Goal: Transaction & Acquisition: Book appointment/travel/reservation

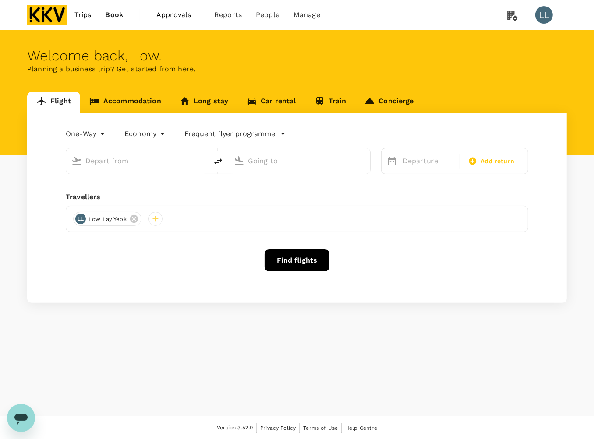
type input "Kota Kinabalu Intl (BKI)"
type input "Penang Intl (PEN)"
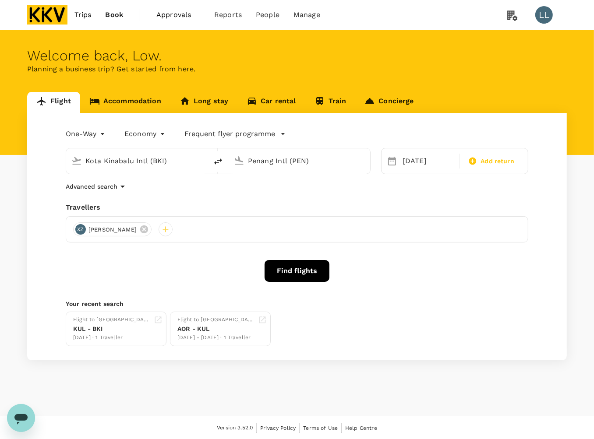
drag, startPoint x: 41, startPoint y: 189, endPoint x: 117, endPoint y: 154, distance: 83.3
click at [43, 189] on div "One-Way oneway Economy economy Frequent flyer programme Kota Kinabalu Intl (BKI…" at bounding box center [297, 237] width 540 height 248
click at [142, 99] on link "Accommodation" at bounding box center [125, 102] width 90 height 21
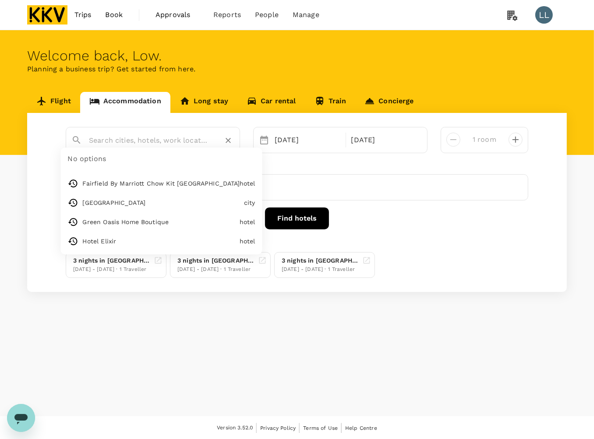
click at [137, 140] on input "text" at bounding box center [149, 141] width 121 height 14
type input "Fairfield By Marriott Chow Kit Kuala Lumpur"
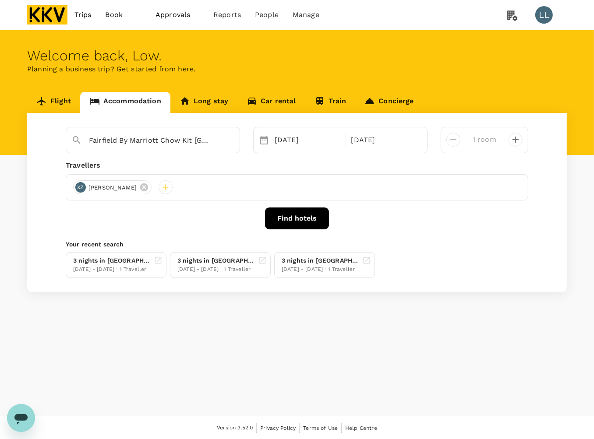
drag, startPoint x: 224, startPoint y: 321, endPoint x: 227, endPoint y: 236, distance: 85.0
click at [223, 318] on div "Welcome back , Low . Planning a business trip? Get started from here. Flight Ac…" at bounding box center [297, 223] width 594 height 386
click at [227, 138] on icon "Clear" at bounding box center [228, 140] width 9 height 9
click at [278, 138] on div "21 Sep" at bounding box center [307, 140] width 73 height 18
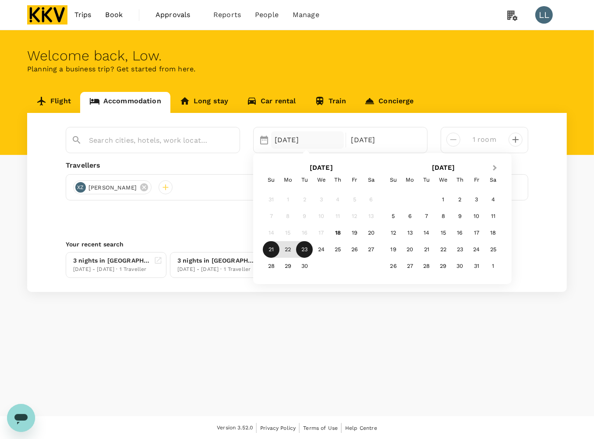
click at [494, 163] on button "Next Month" at bounding box center [496, 169] width 14 height 14
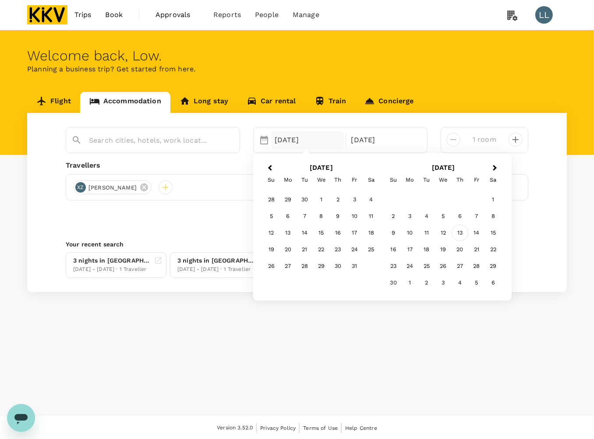
click at [460, 234] on div "13" at bounding box center [460, 233] width 17 height 17
click at [354, 233] on div "14" at bounding box center [354, 233] width 17 height 17
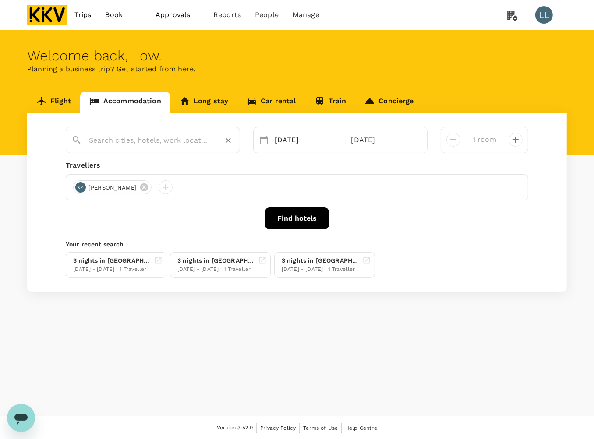
click at [195, 136] on input "text" at bounding box center [149, 141] width 121 height 14
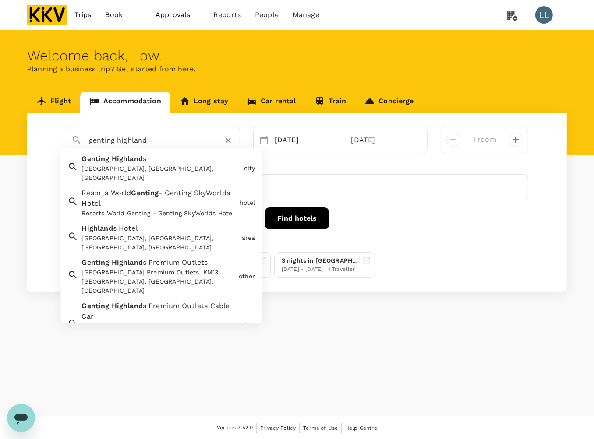
click at [166, 163] on div "Genting Highland s Genting Highlands, Pahang, Malaysia" at bounding box center [159, 167] width 162 height 32
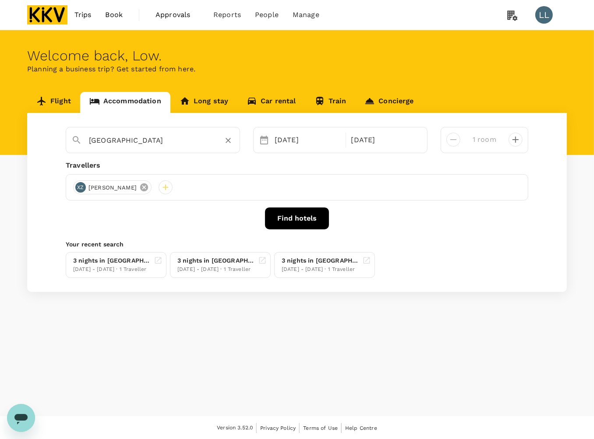
type input "[GEOGRAPHIC_DATA]"
click at [140, 191] on icon at bounding box center [144, 188] width 8 height 8
click at [78, 191] on div at bounding box center [80, 188] width 14 height 14
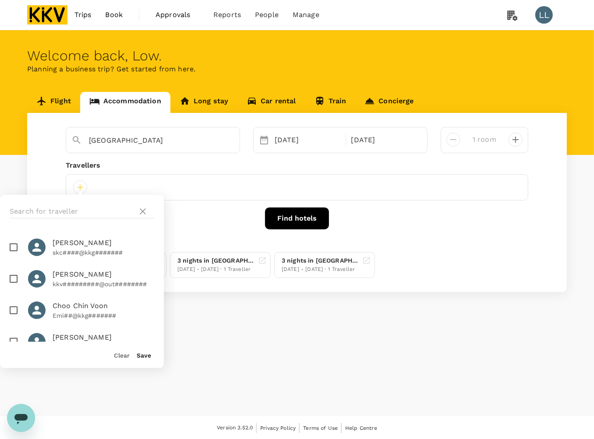
click at [88, 250] on p "skc####@kkg#######" at bounding box center [104, 252] width 102 height 9
checkbox input "true"
click at [142, 359] on button "Save" at bounding box center [144, 355] width 14 height 7
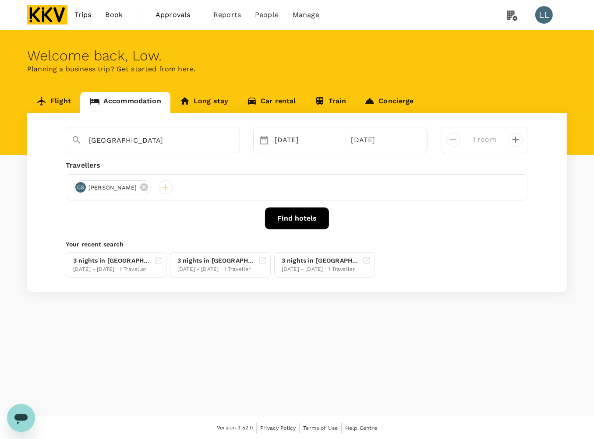
click at [307, 218] on button "Find hotels" at bounding box center [297, 219] width 64 height 22
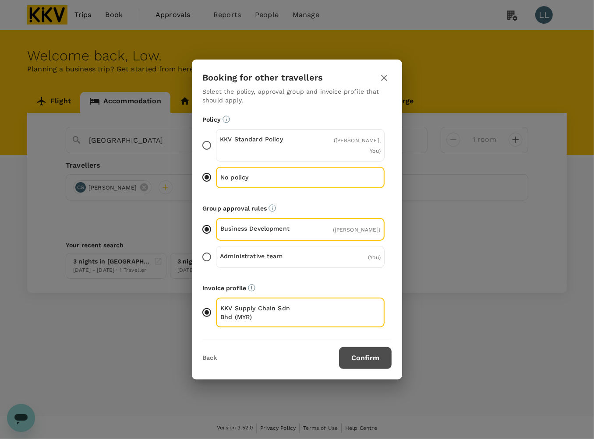
click at [367, 360] on button "Confirm" at bounding box center [365, 358] width 53 height 22
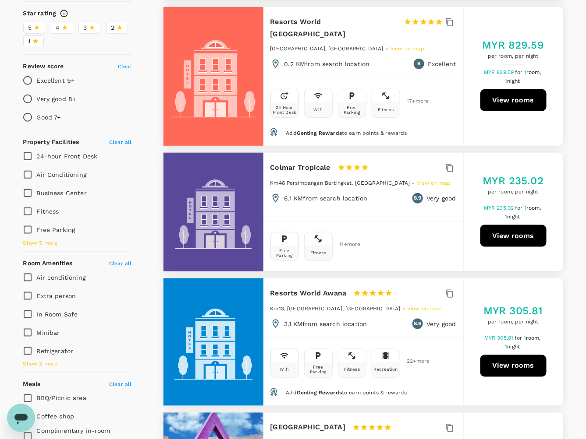
scroll to position [329, 0]
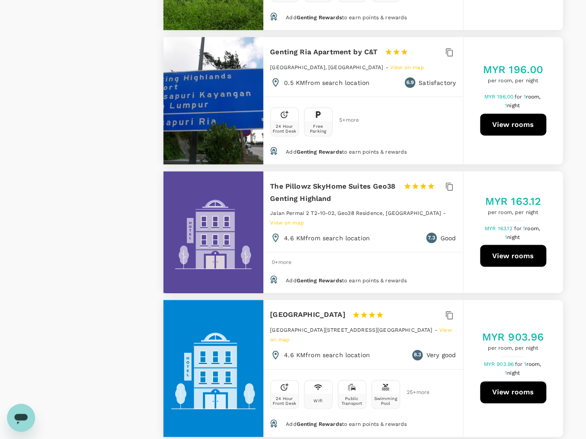
scroll to position [1479, 0]
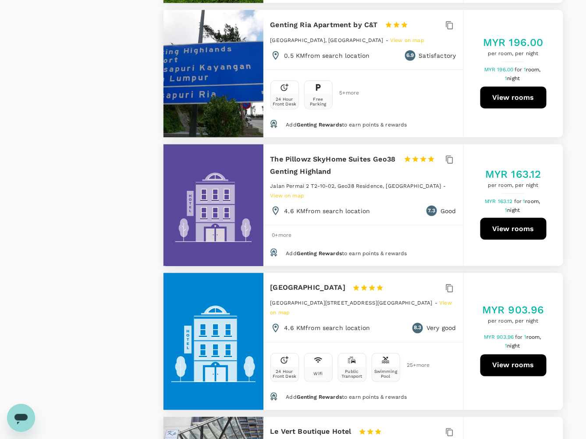
type input "1003.37"
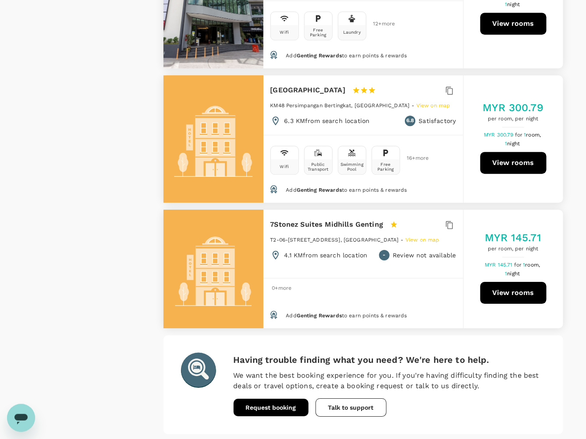
scroll to position [2013, 0]
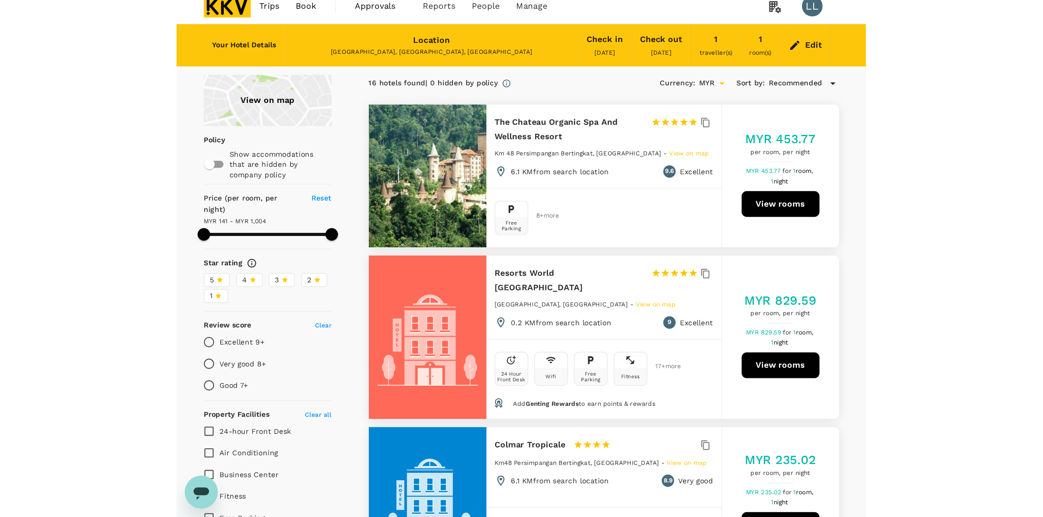
scroll to position [0, 0]
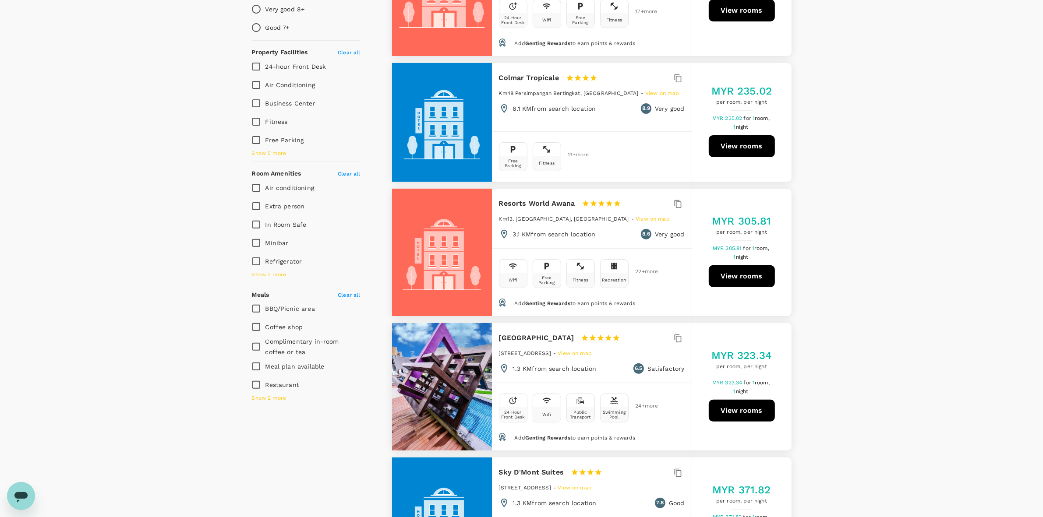
scroll to position [329, 0]
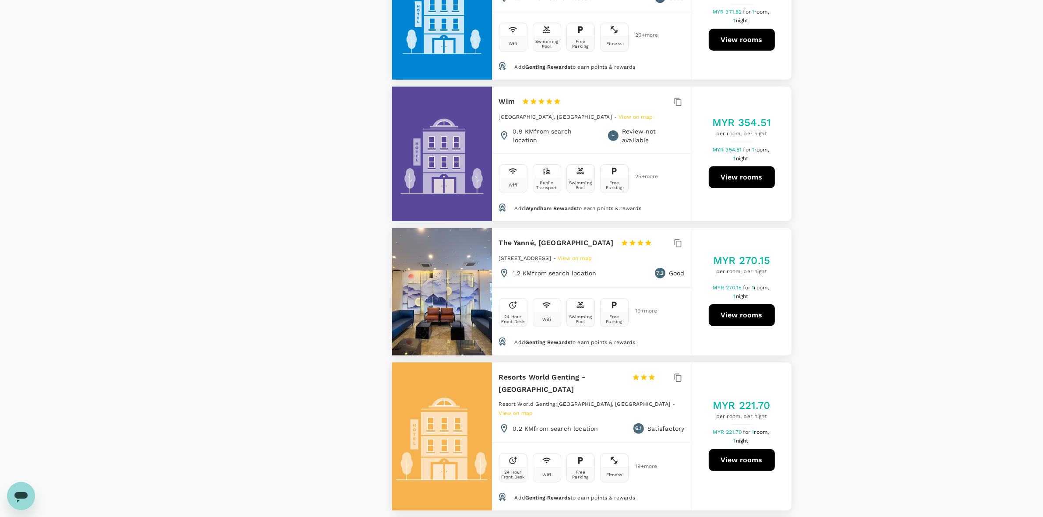
scroll to position [986, 0]
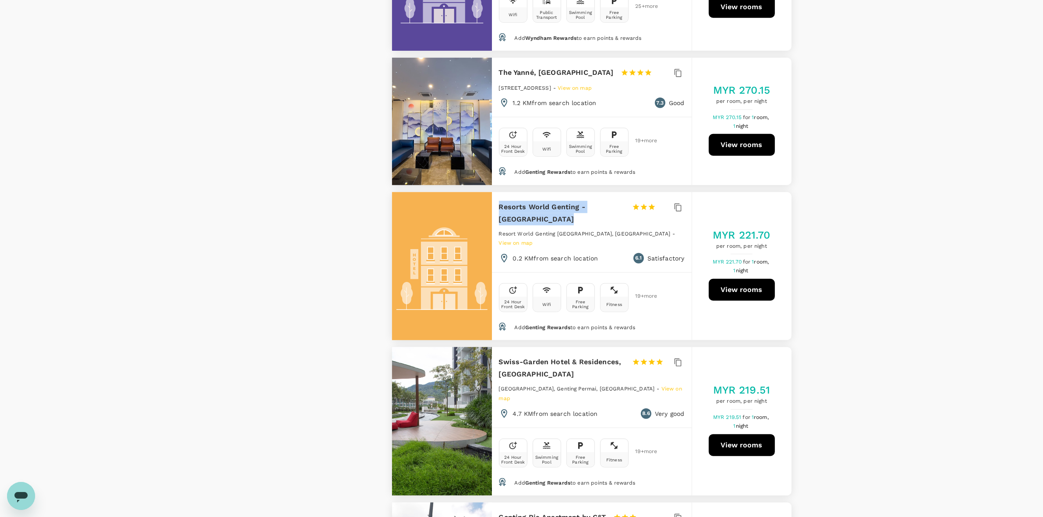
drag, startPoint x: 519, startPoint y: 216, endPoint x: 482, endPoint y: 202, distance: 39.8
click at [482, 202] on div "Resorts World Genting - First World Hotel 1 Star 2 Stars 3 Stars 4 Stars 5 Star…" at bounding box center [592, 266] width 400 height 149
copy div "Resorts World Genting - [GEOGRAPHIC_DATA]"
click at [594, 220] on div "View on map Policy Show accommodations that are hidden by company policy Price …" at bounding box center [521, 264] width 1043 height 2354
click at [594, 297] on div "View on map Policy Show accommodations that are hidden by company policy Price …" at bounding box center [521, 264] width 1043 height 2354
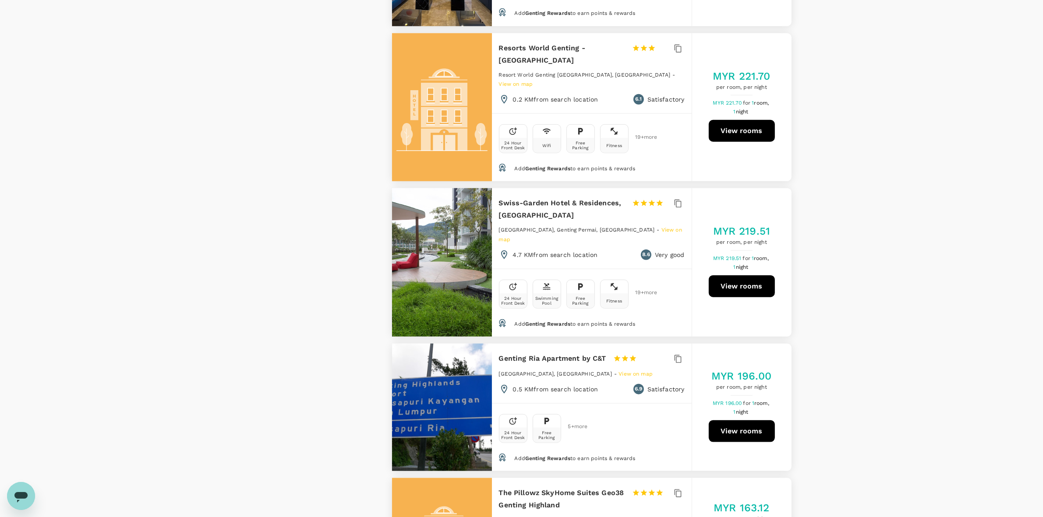
scroll to position [1150, 0]
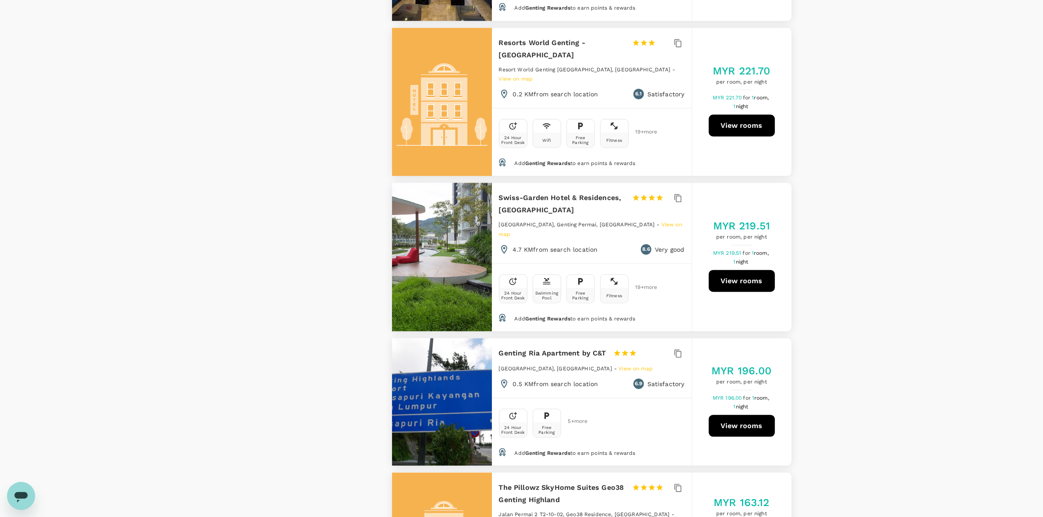
click at [594, 296] on div "View on map Policy Show accommodations that are hidden by company policy Price …" at bounding box center [521, 100] width 1043 height 2354
click at [594, 279] on div "View on map Policy Show accommodations that are hidden by company policy Price …" at bounding box center [521, 100] width 1043 height 2354
click at [594, 274] on div "View on map Policy Show accommodations that are hidden by company policy Price …" at bounding box center [521, 100] width 1043 height 2354
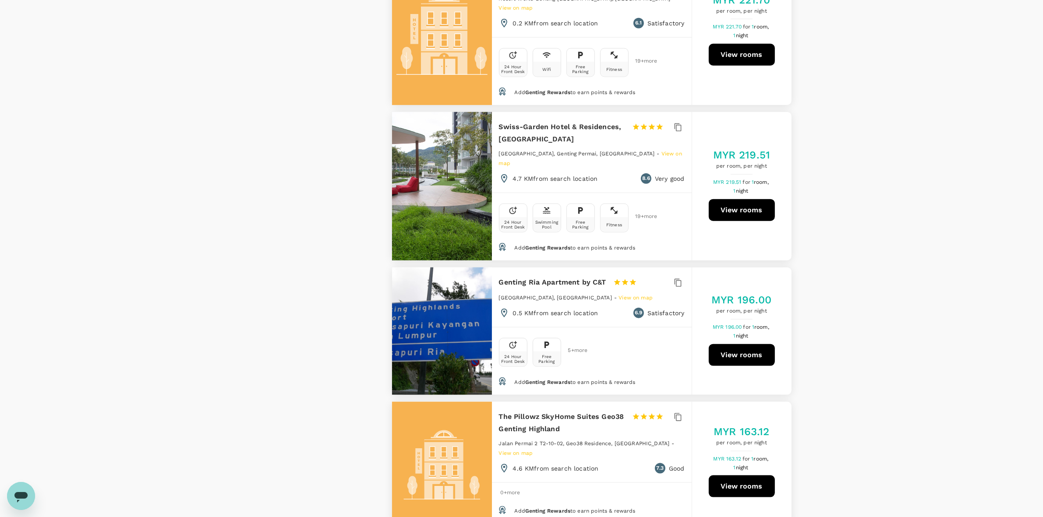
scroll to position [1369, 0]
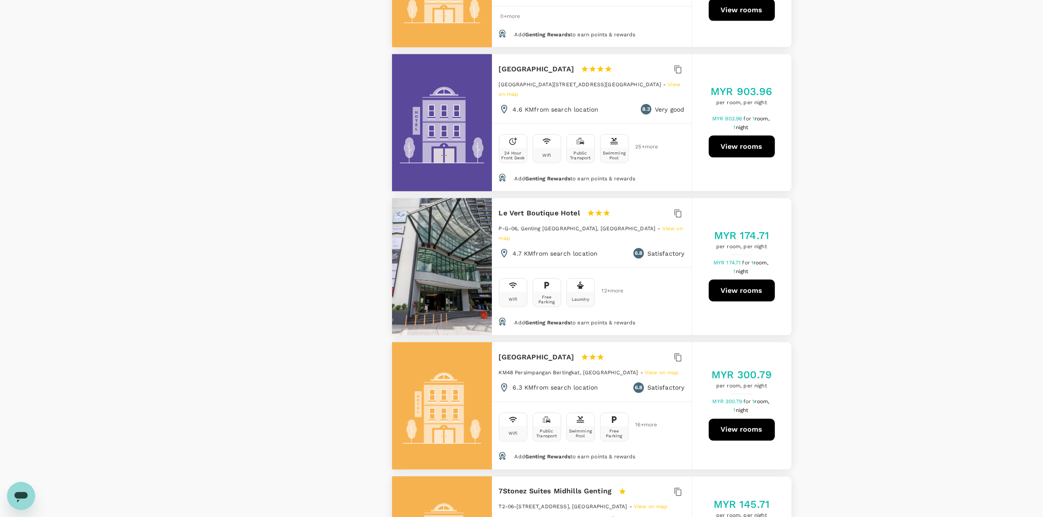
scroll to position [1917, 0]
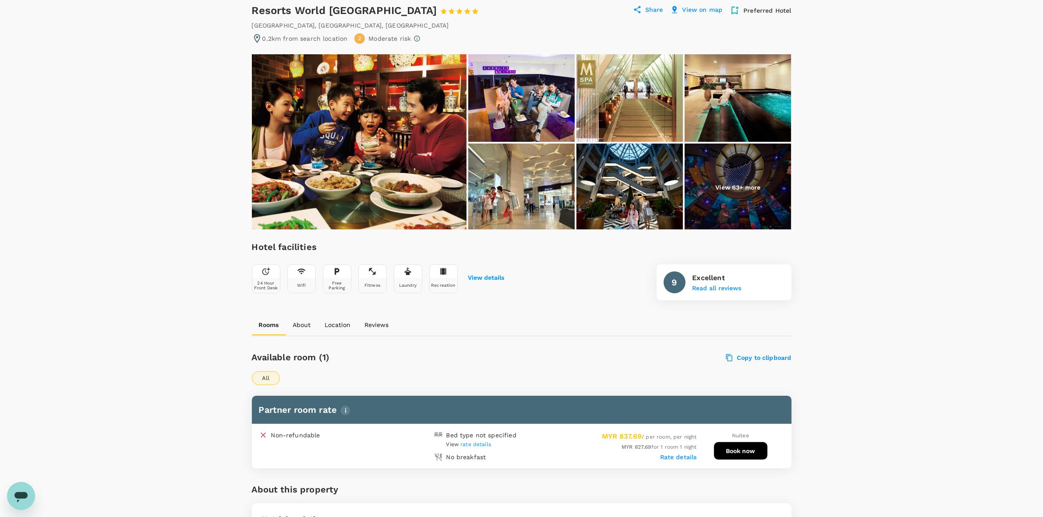
scroll to position [219, 0]
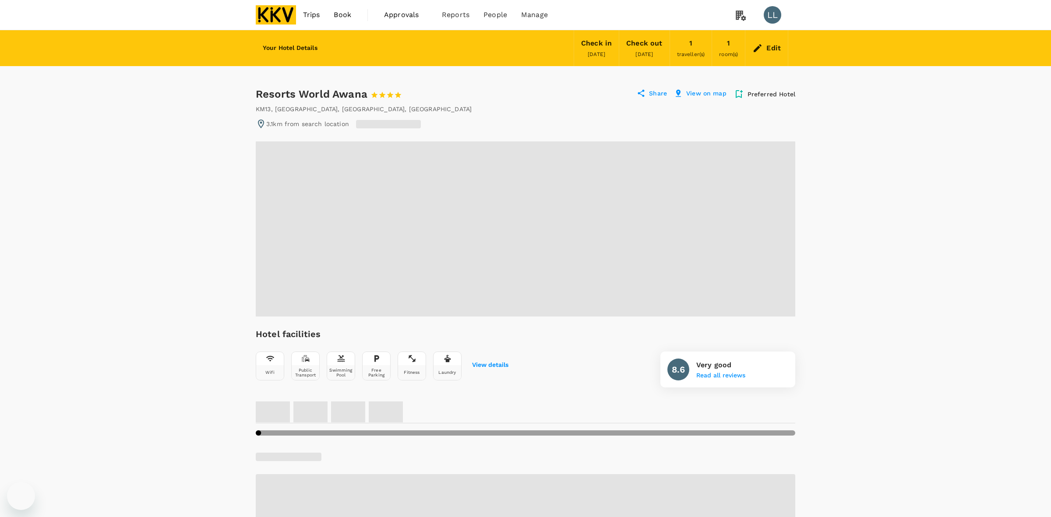
radio input "false"
radio input "true"
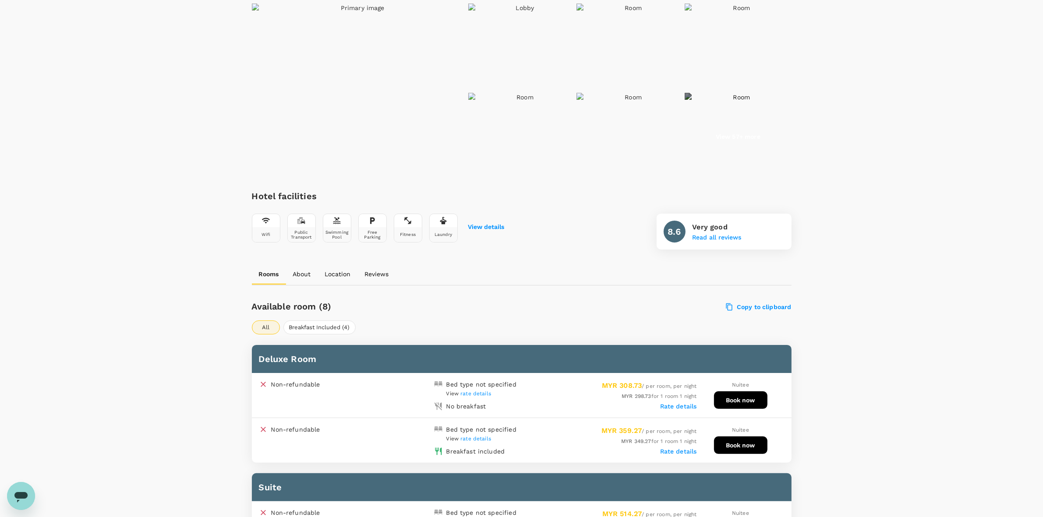
scroll to position [55, 0]
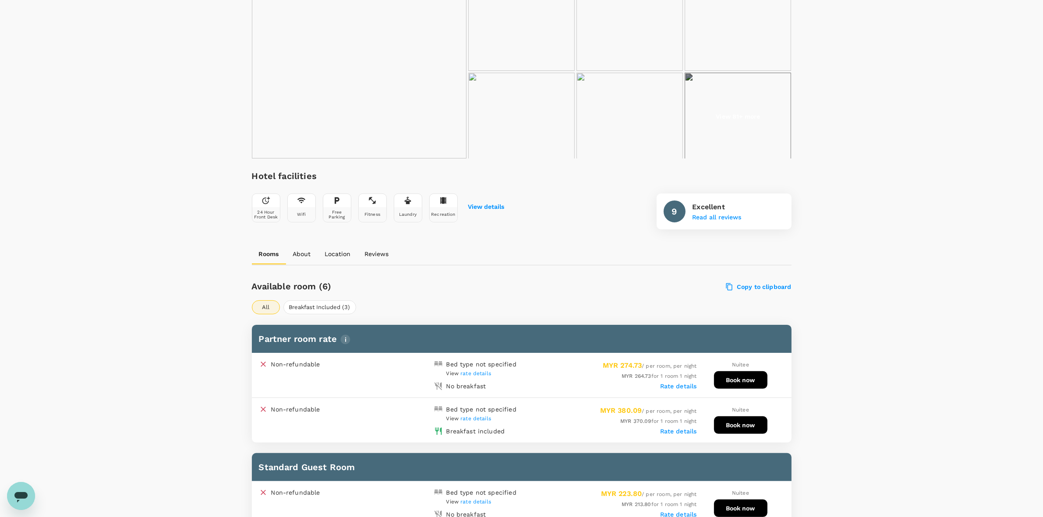
scroll to position [329, 0]
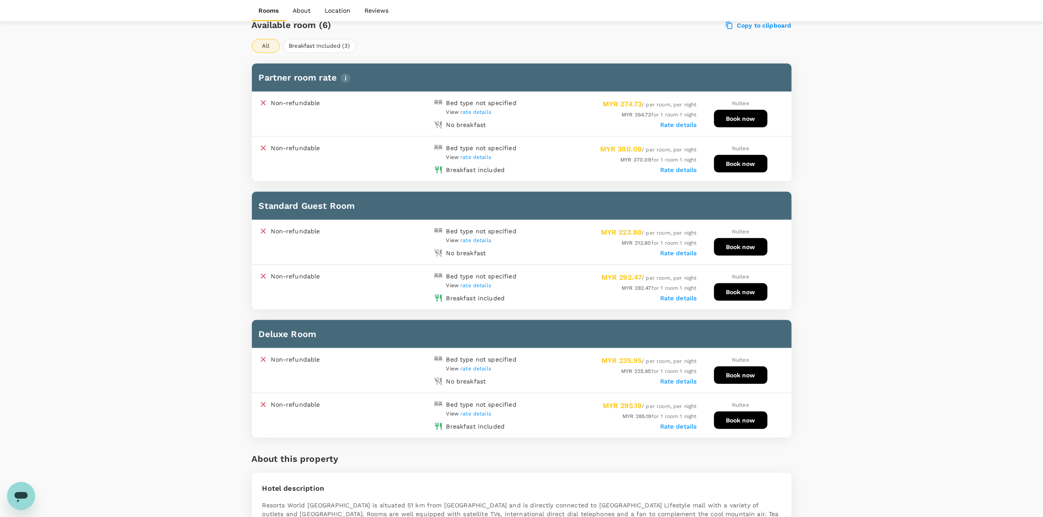
scroll to position [438, 0]
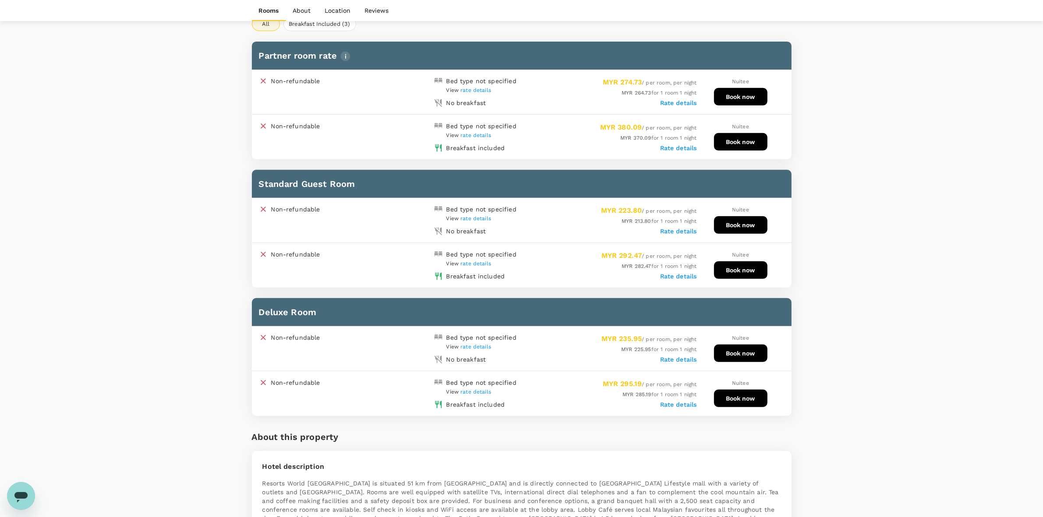
click at [813, 265] on div "Your Hotel Details Check in [DATE] Check out [DATE] 1 traveller(s) 1 room(s) Ed…" at bounding box center [521, 480] width 1043 height 1776
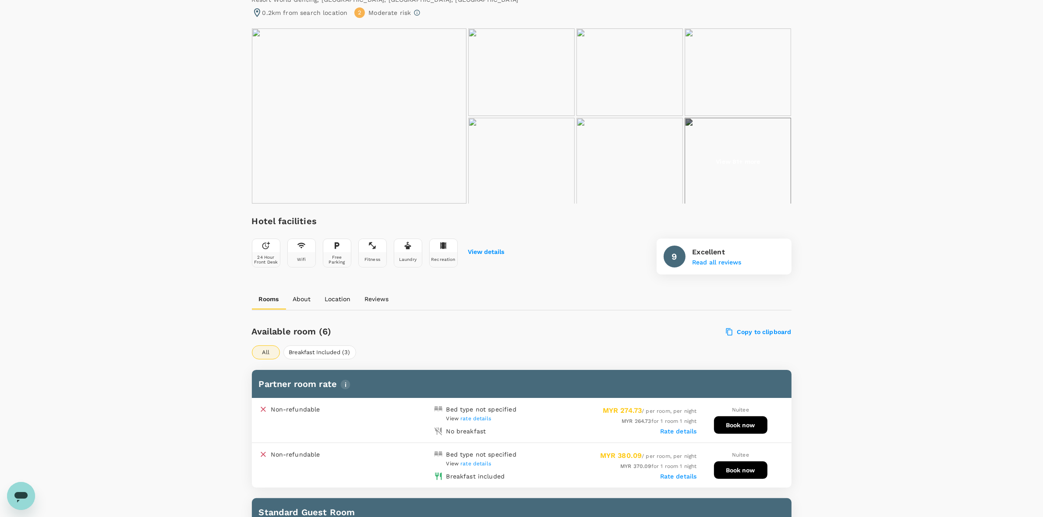
scroll to position [0, 0]
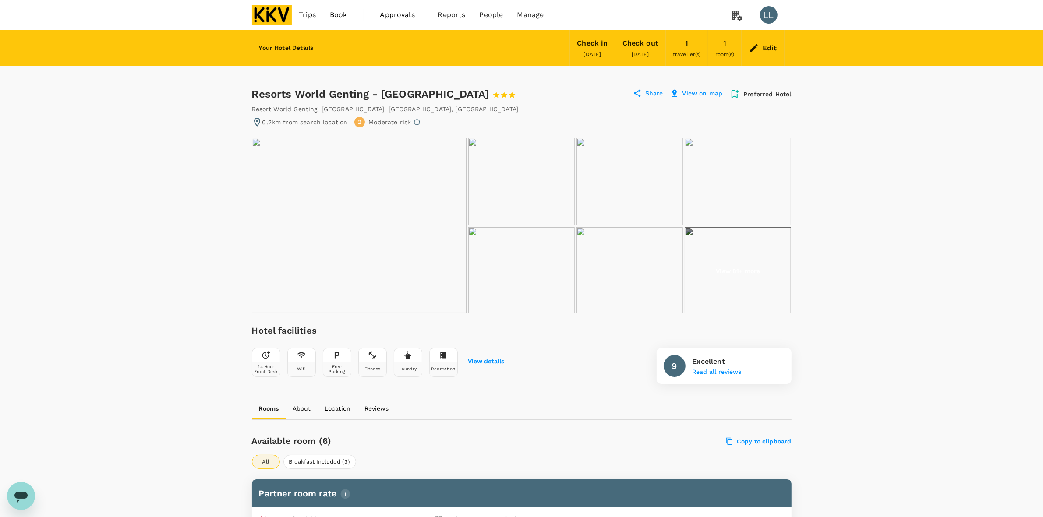
drag, startPoint x: 912, startPoint y: 196, endPoint x: 917, endPoint y: 238, distance: 42.3
